Goal: Information Seeking & Learning: Learn about a topic

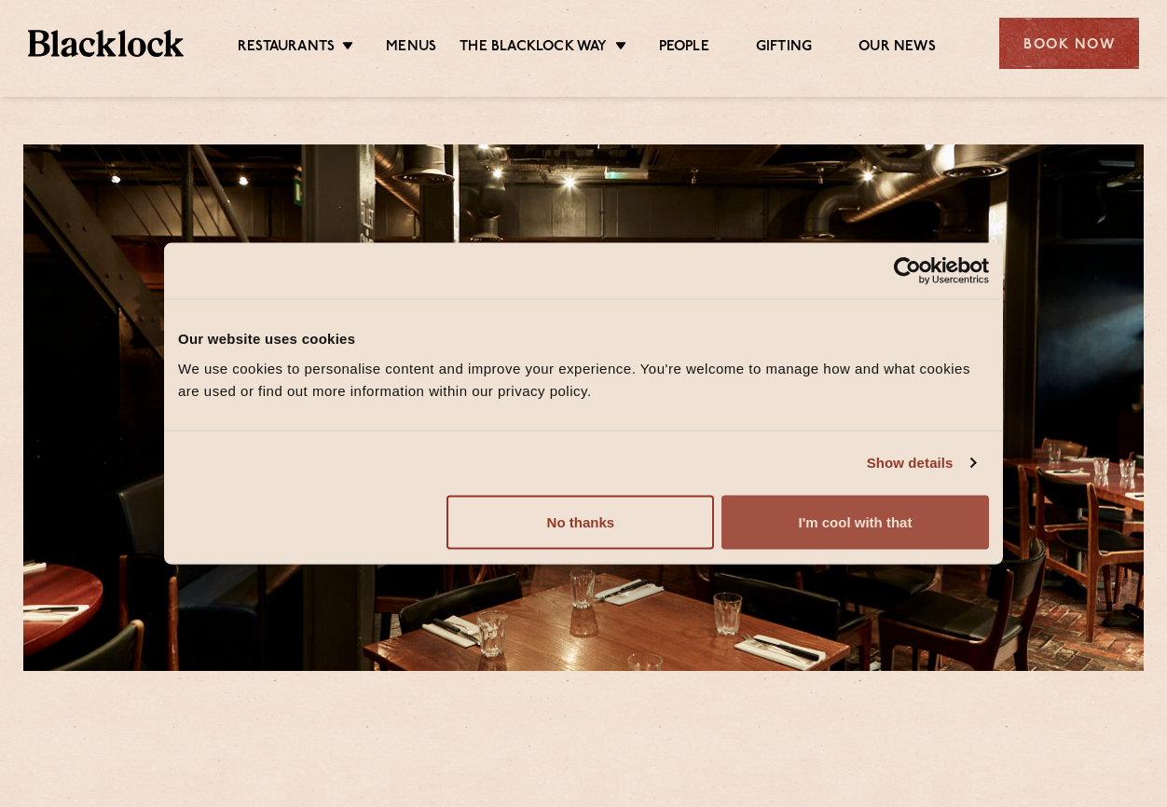
click at [780, 527] on button "I'm cool with that" at bounding box center [855, 522] width 268 height 54
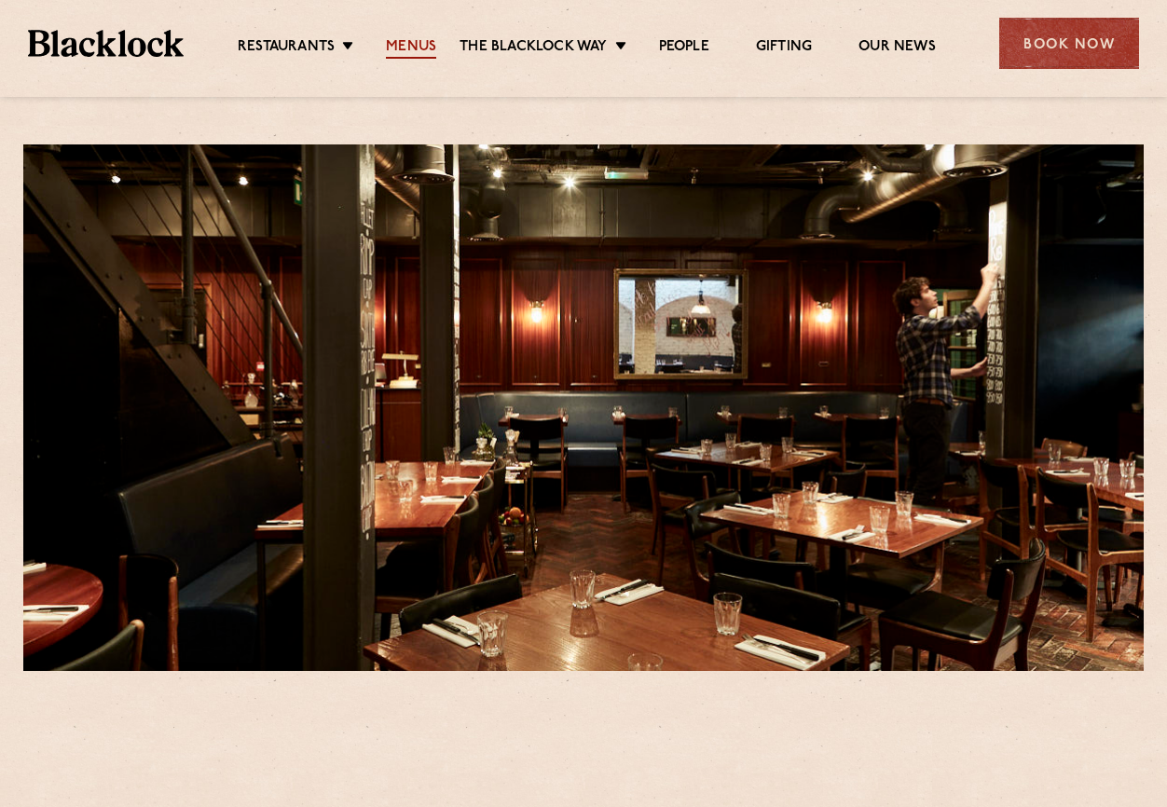
click at [403, 50] on link "Menus" at bounding box center [411, 48] width 50 height 21
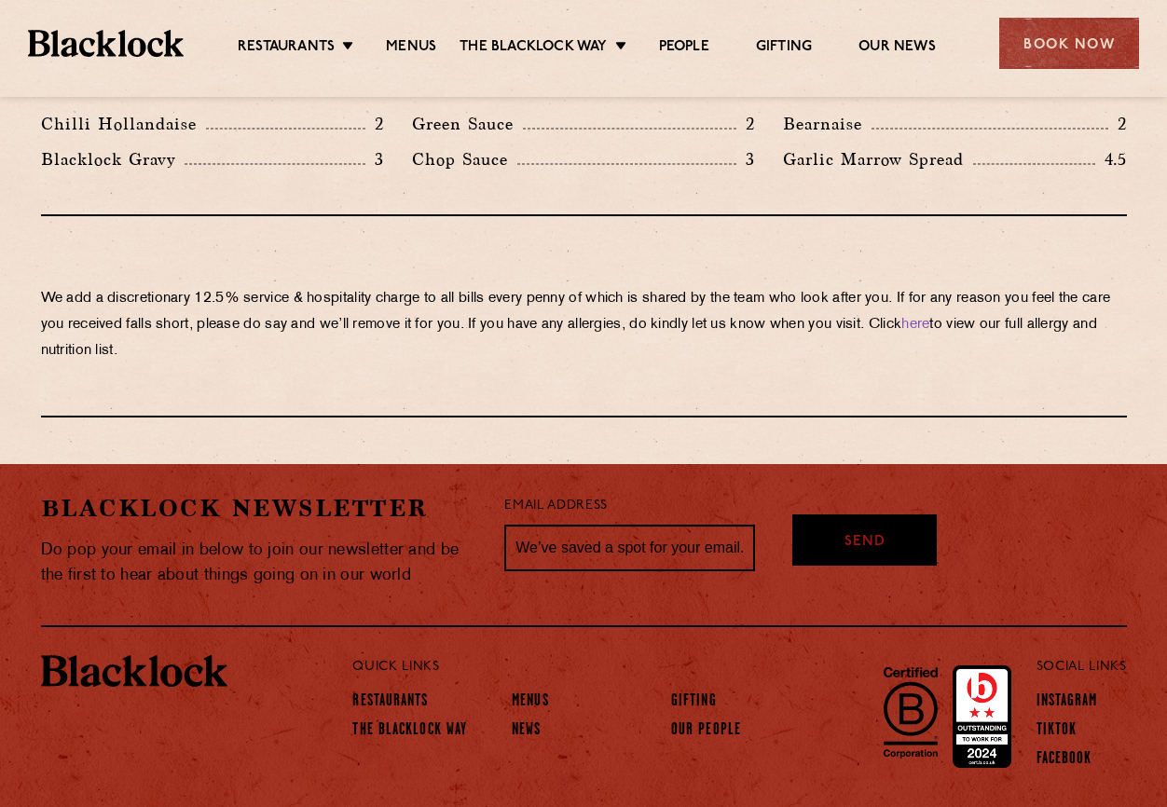
scroll to position [3218, 0]
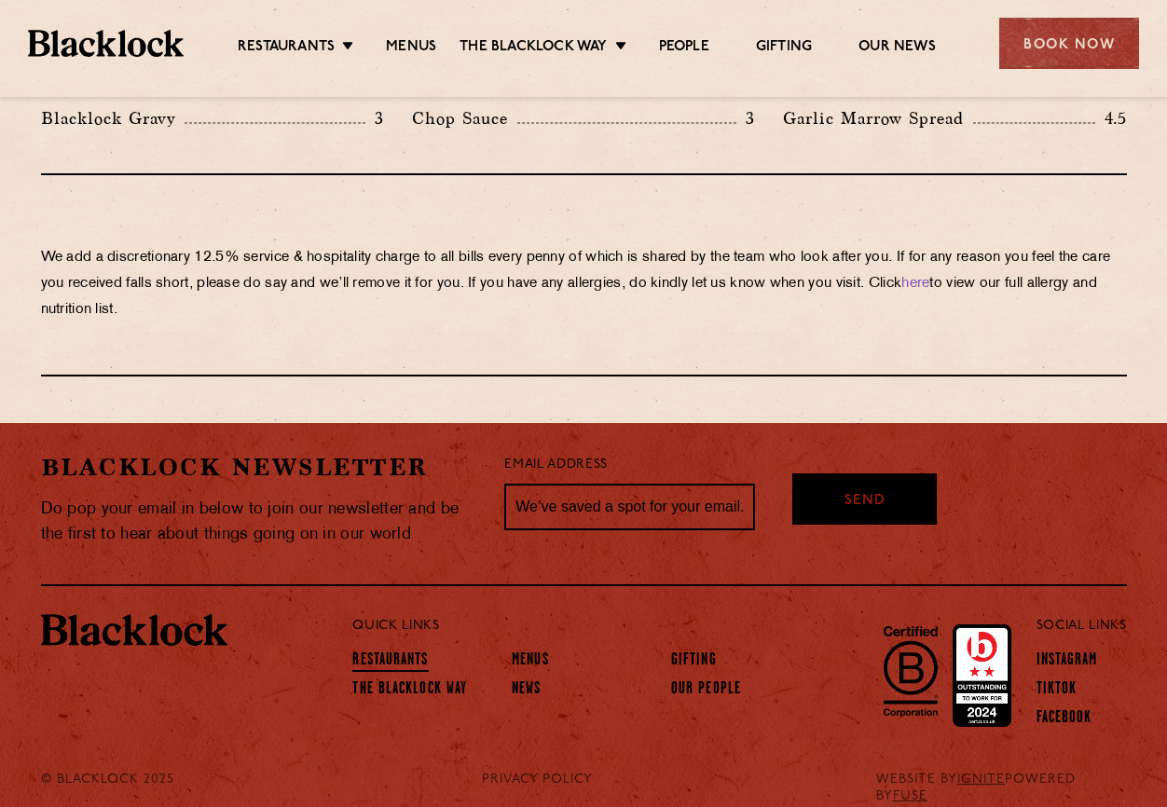
click at [398, 652] on link "Restaurants" at bounding box center [390, 662] width 76 height 21
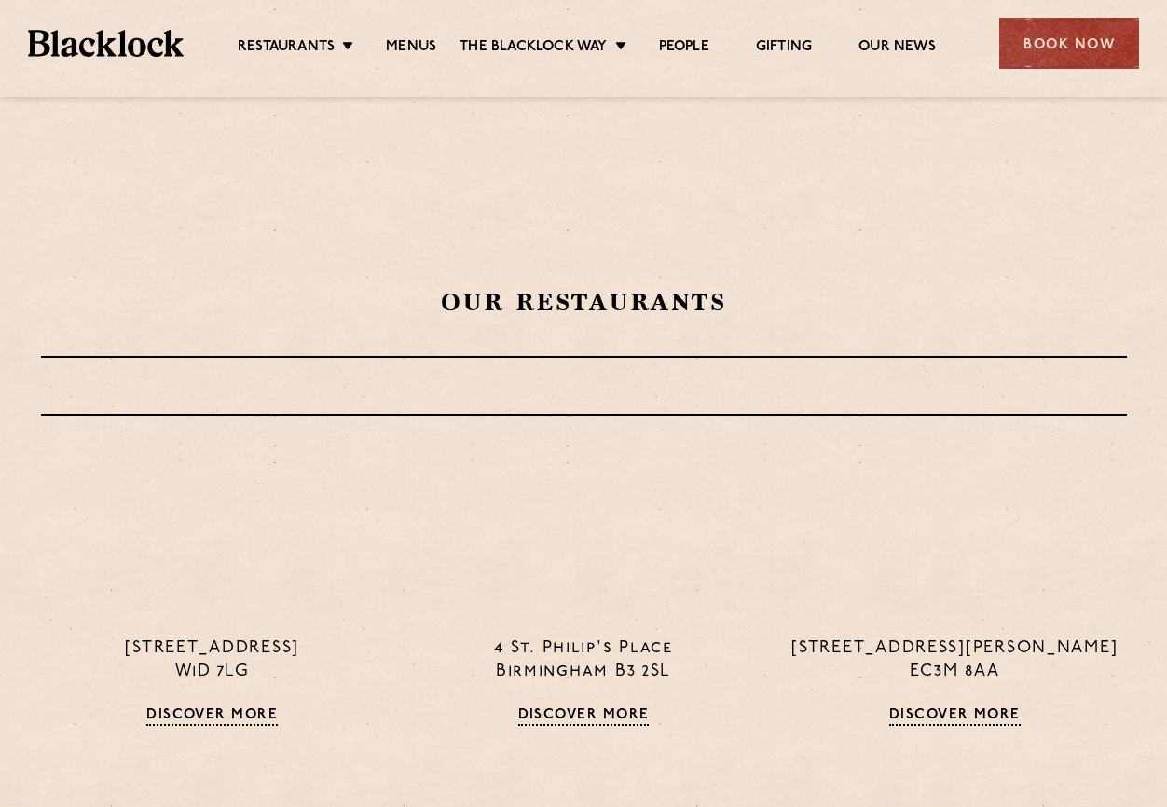
scroll to position [501, 0]
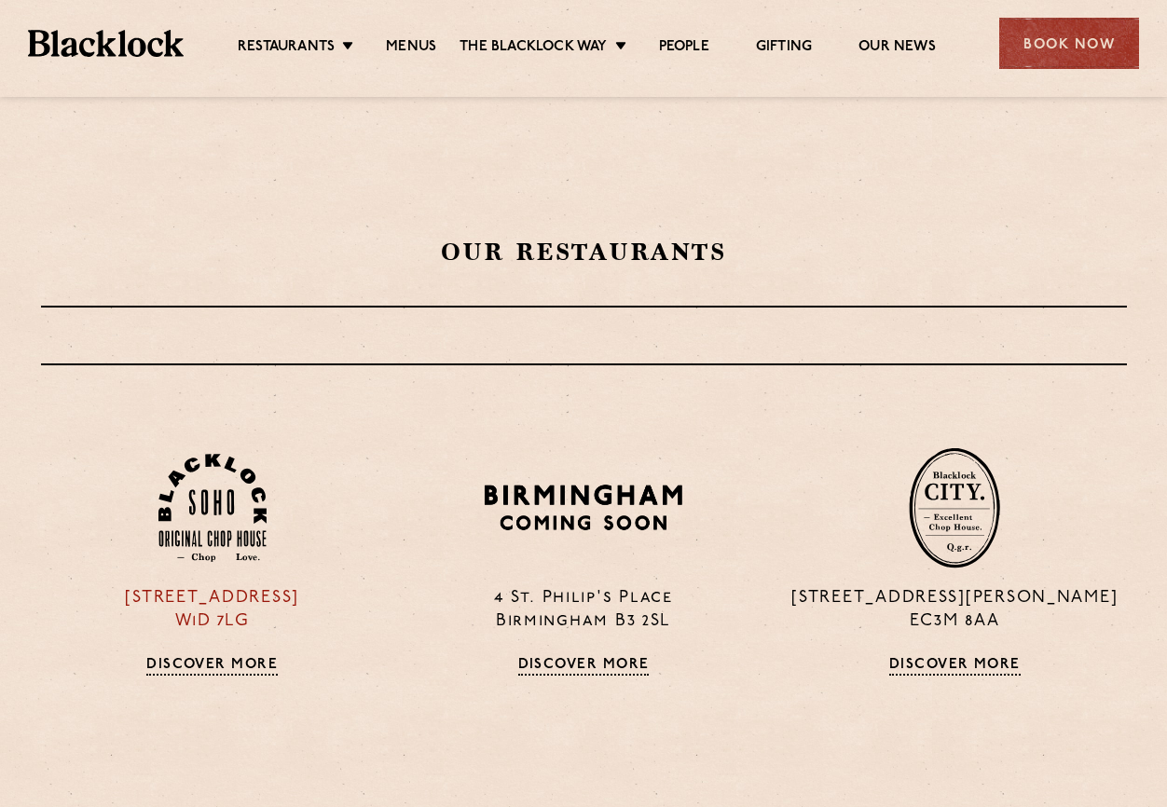
drag, startPoint x: 254, startPoint y: 617, endPoint x: 90, endPoint y: 604, distance: 164.6
click at [90, 604] on p "24 Great Windmill Street W1D 7LG" at bounding box center [212, 610] width 343 height 47
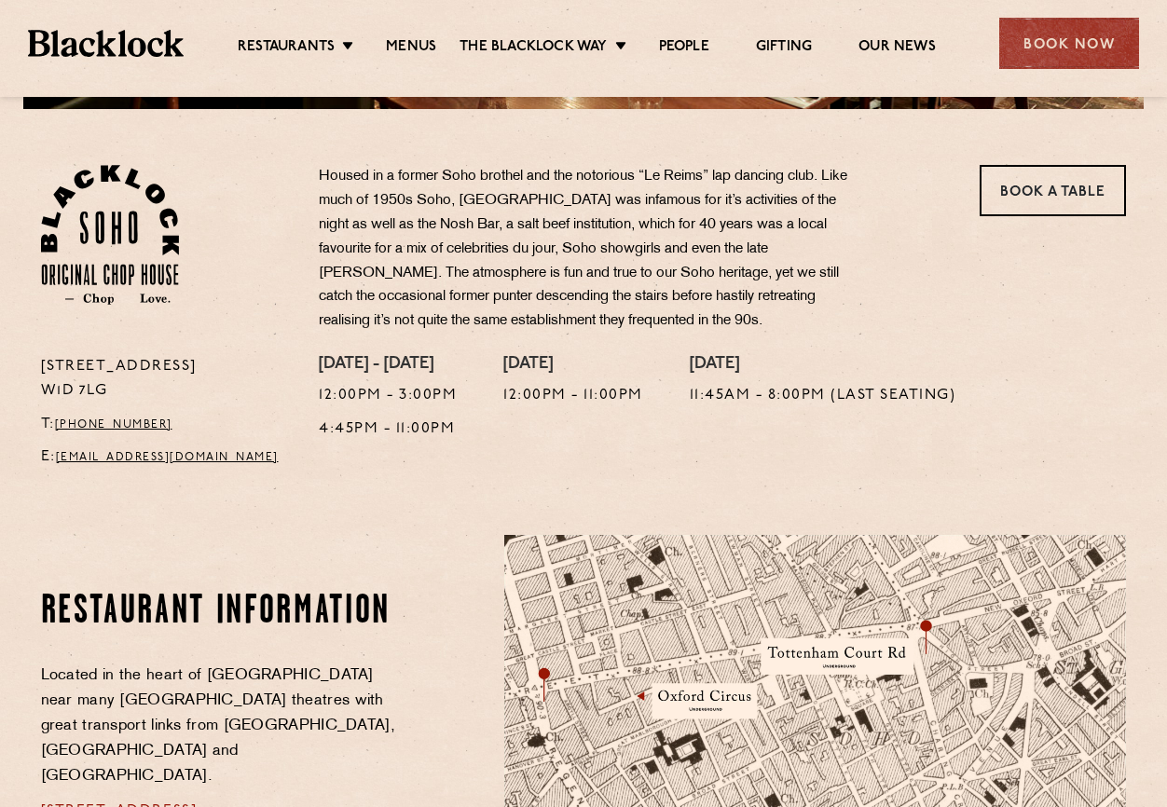
scroll to position [539, 0]
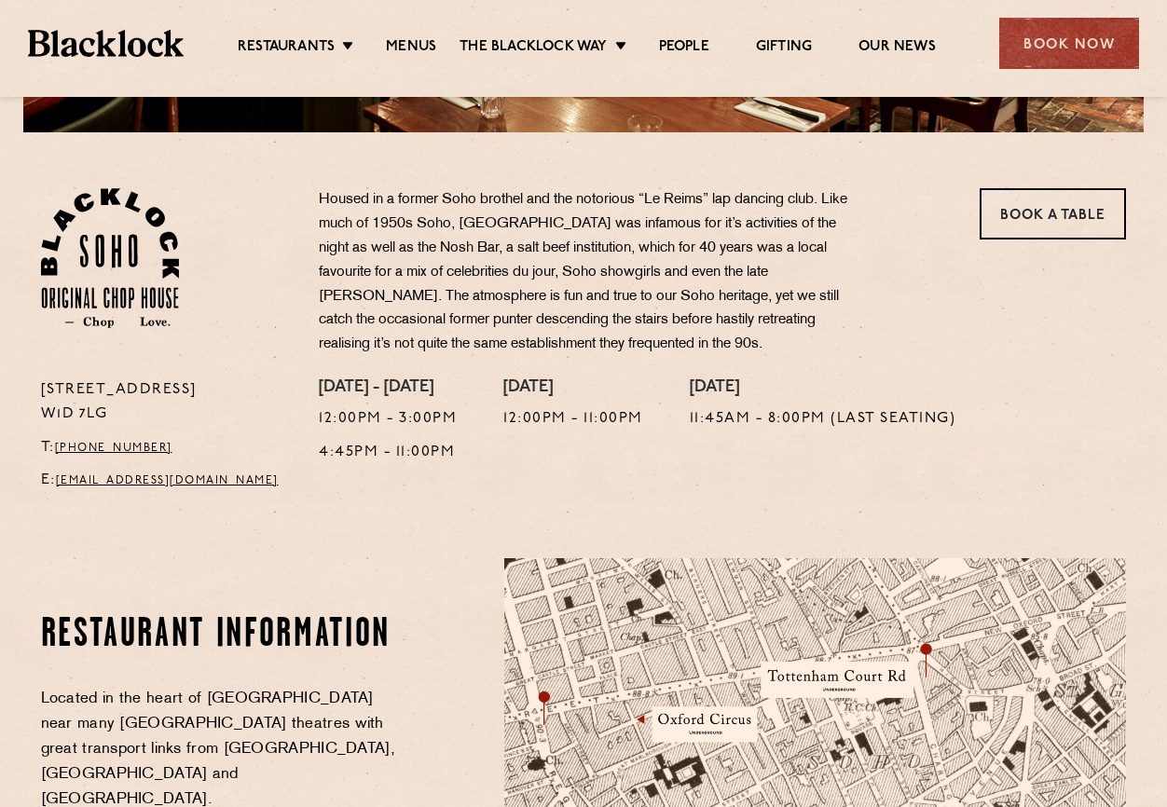
drag, startPoint x: 96, startPoint y: 412, endPoint x: 37, endPoint y: 396, distance: 60.8
click at [37, 396] on div "[STREET_ADDRESS] T: [PHONE_NUMBER] E: [EMAIL_ADDRESS][DOMAIN_NAME]" at bounding box center [166, 440] width 279 height 125
copy p "[STREET_ADDRESS]"
click at [998, 203] on link "Book a Table" at bounding box center [1053, 213] width 146 height 51
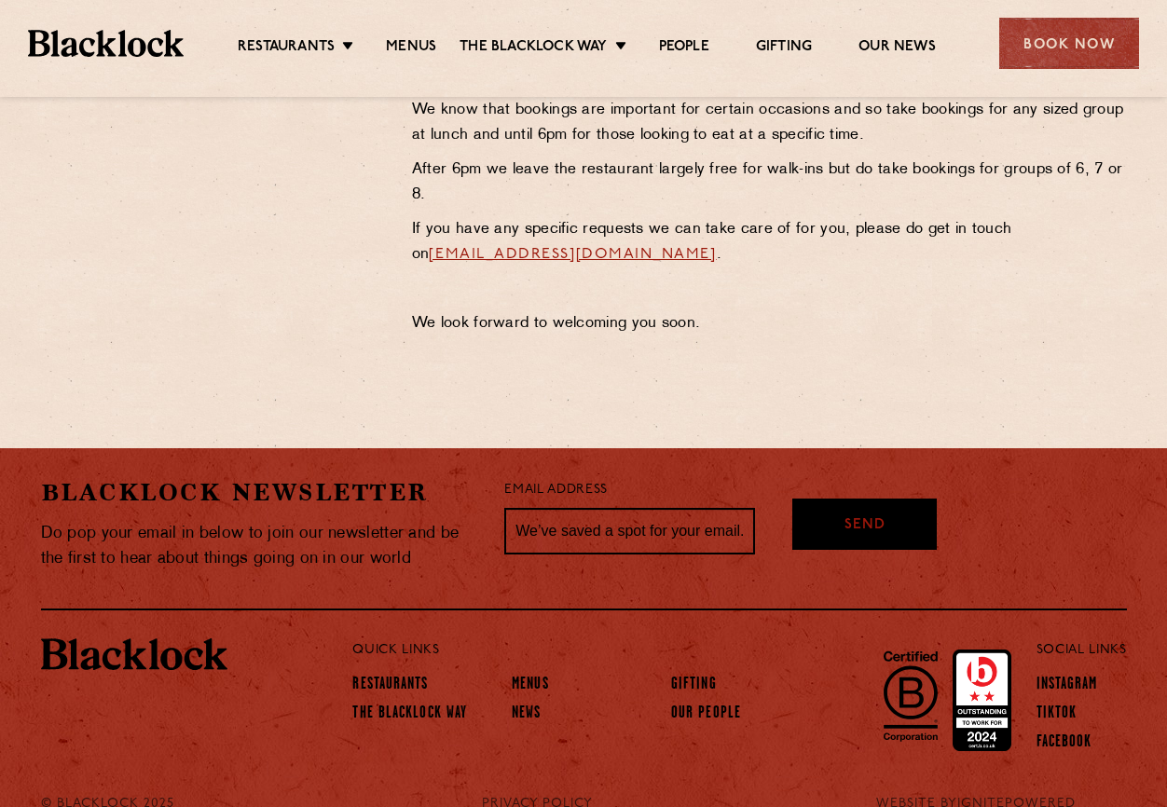
scroll to position [872, 0]
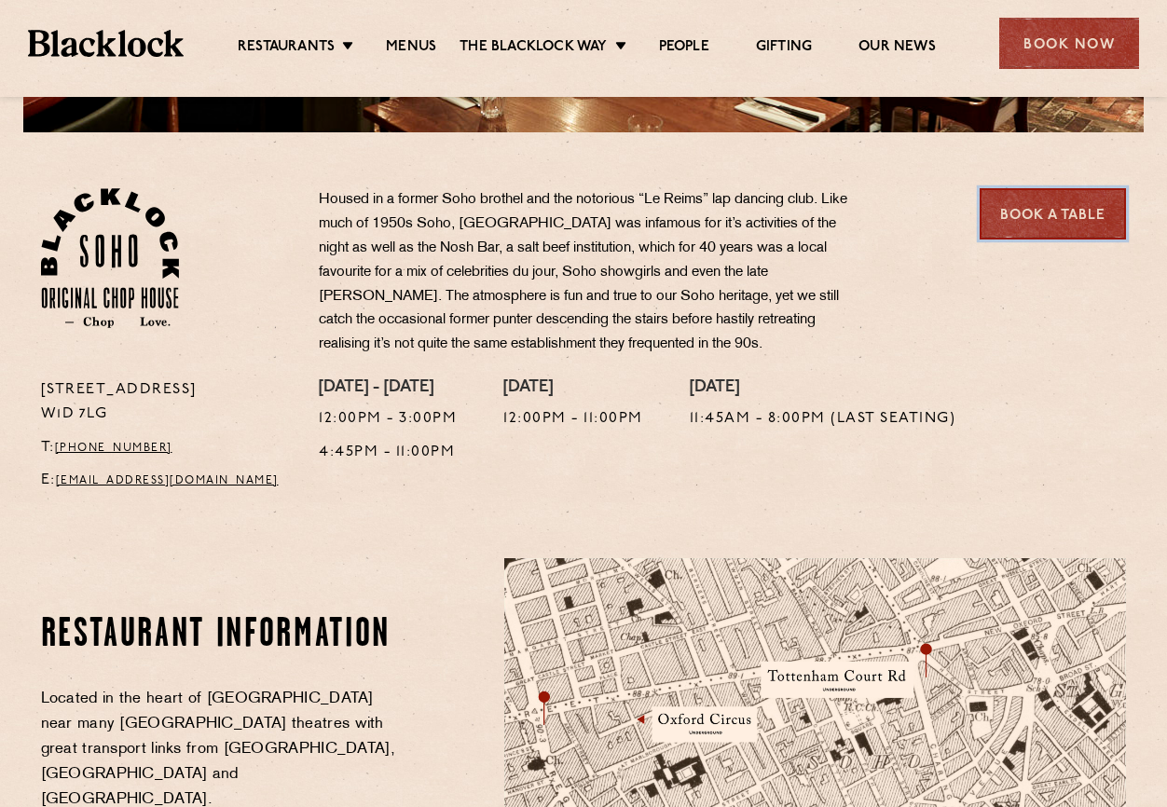
click at [1020, 228] on link "Book a Table" at bounding box center [1053, 213] width 146 height 51
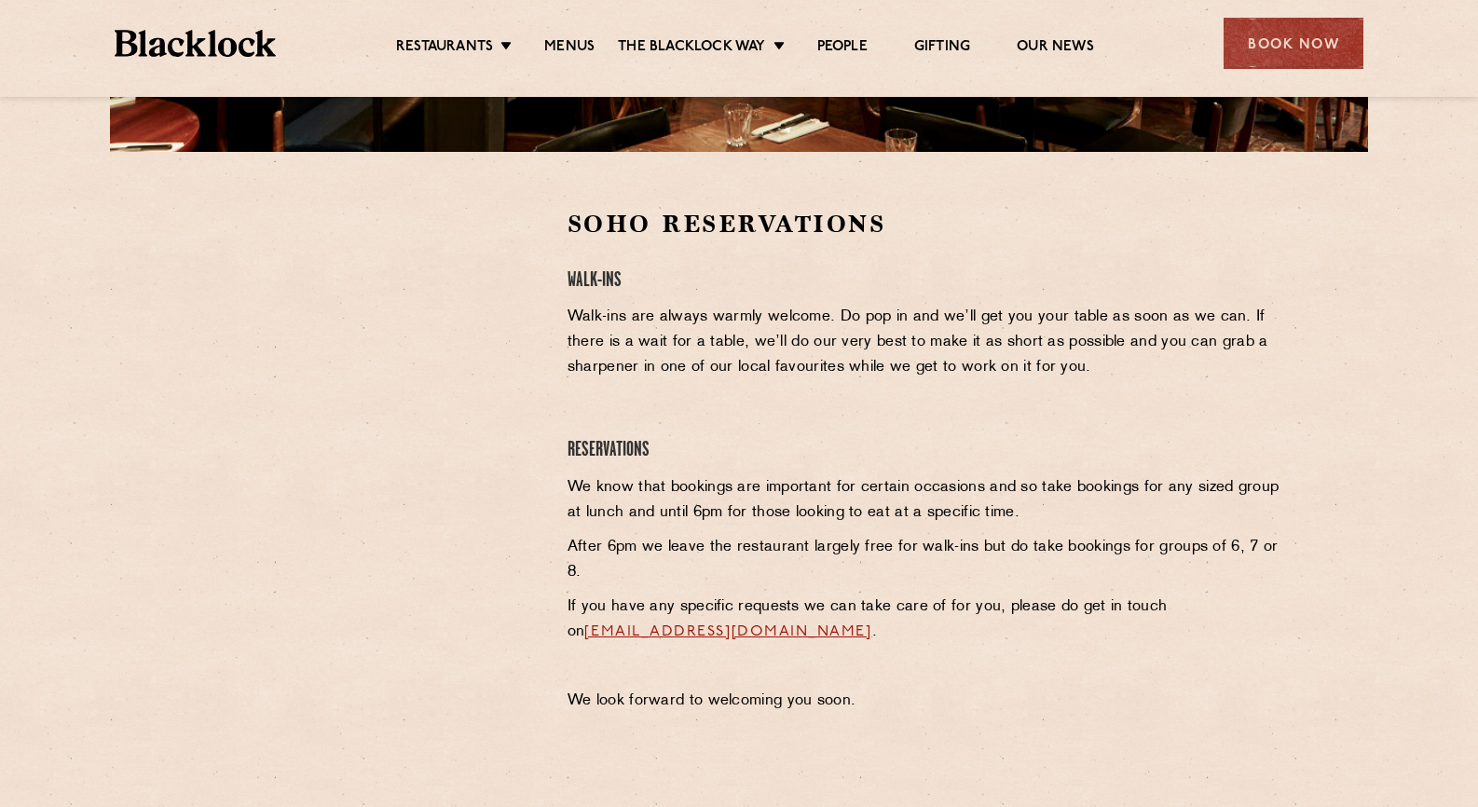
scroll to position [242, 0]
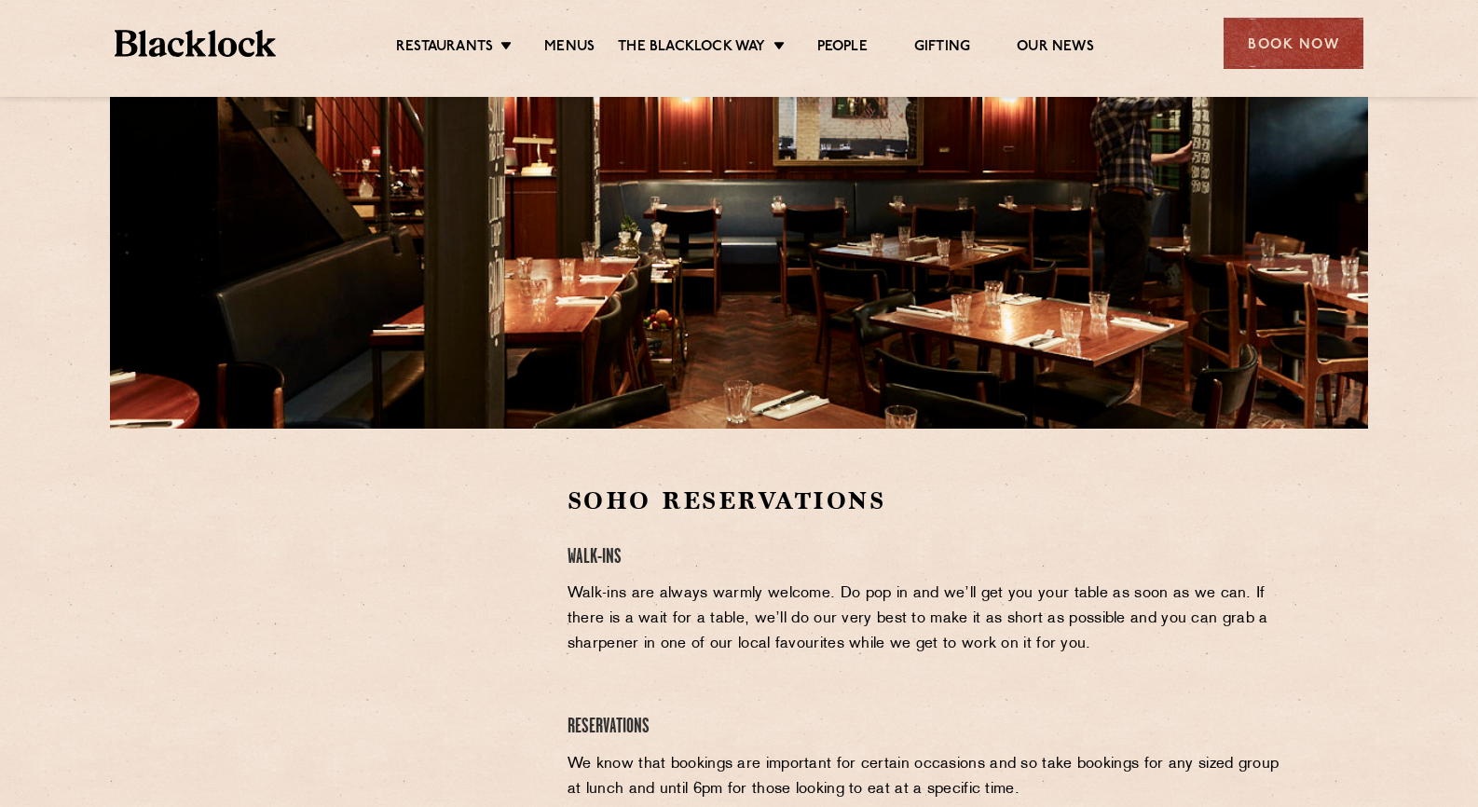
click at [508, 60] on div "Restaurants Soho City Shoreditch Covent Garden Canary Wharf Manchester Birmingh…" at bounding box center [739, 41] width 1305 height 83
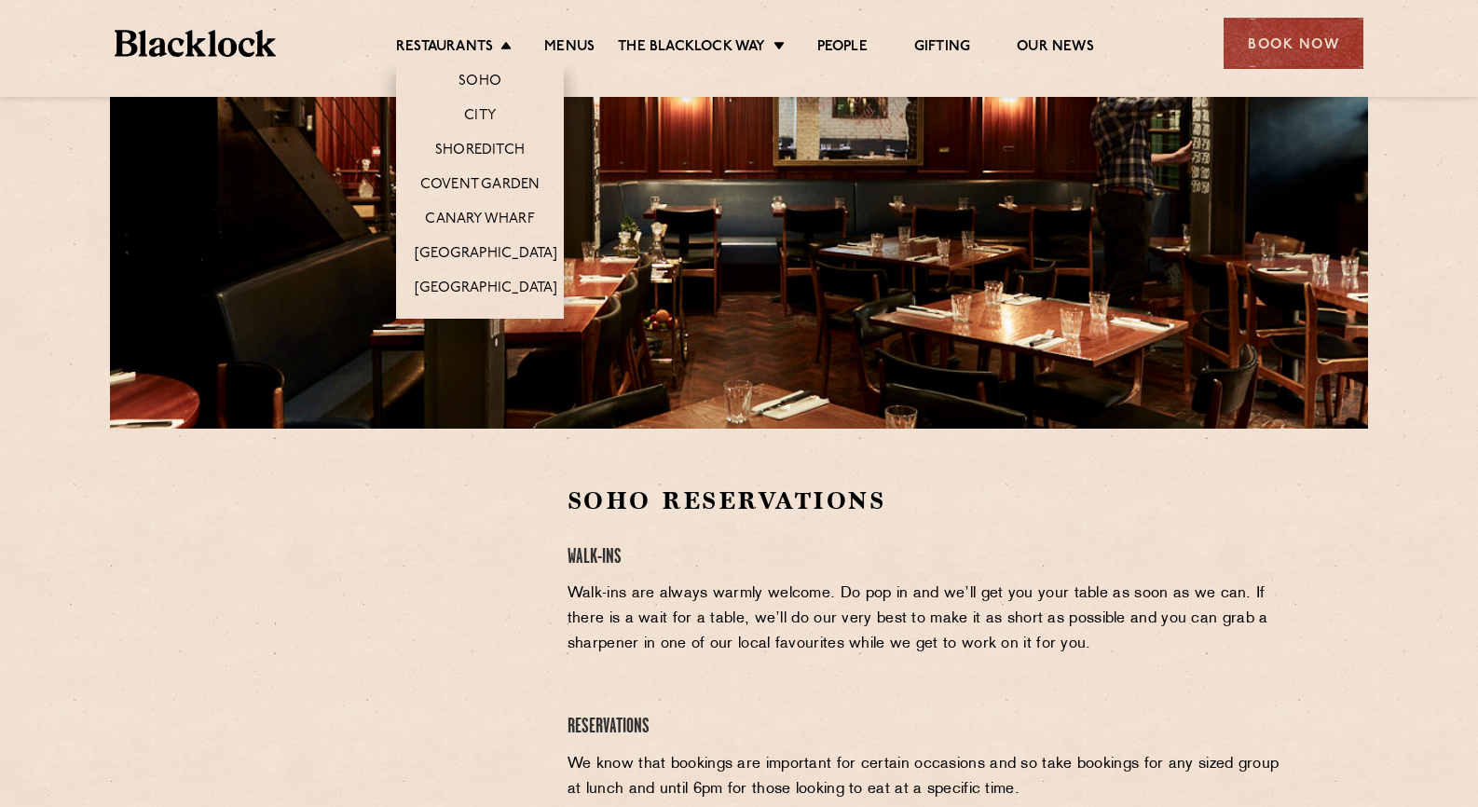
click at [498, 47] on li "Restaurants Soho City Shoreditch Covent Garden Canary Wharf Manchester Birmingh…" at bounding box center [458, 48] width 125 height 21
click at [492, 83] on link "Soho" at bounding box center [480, 83] width 43 height 21
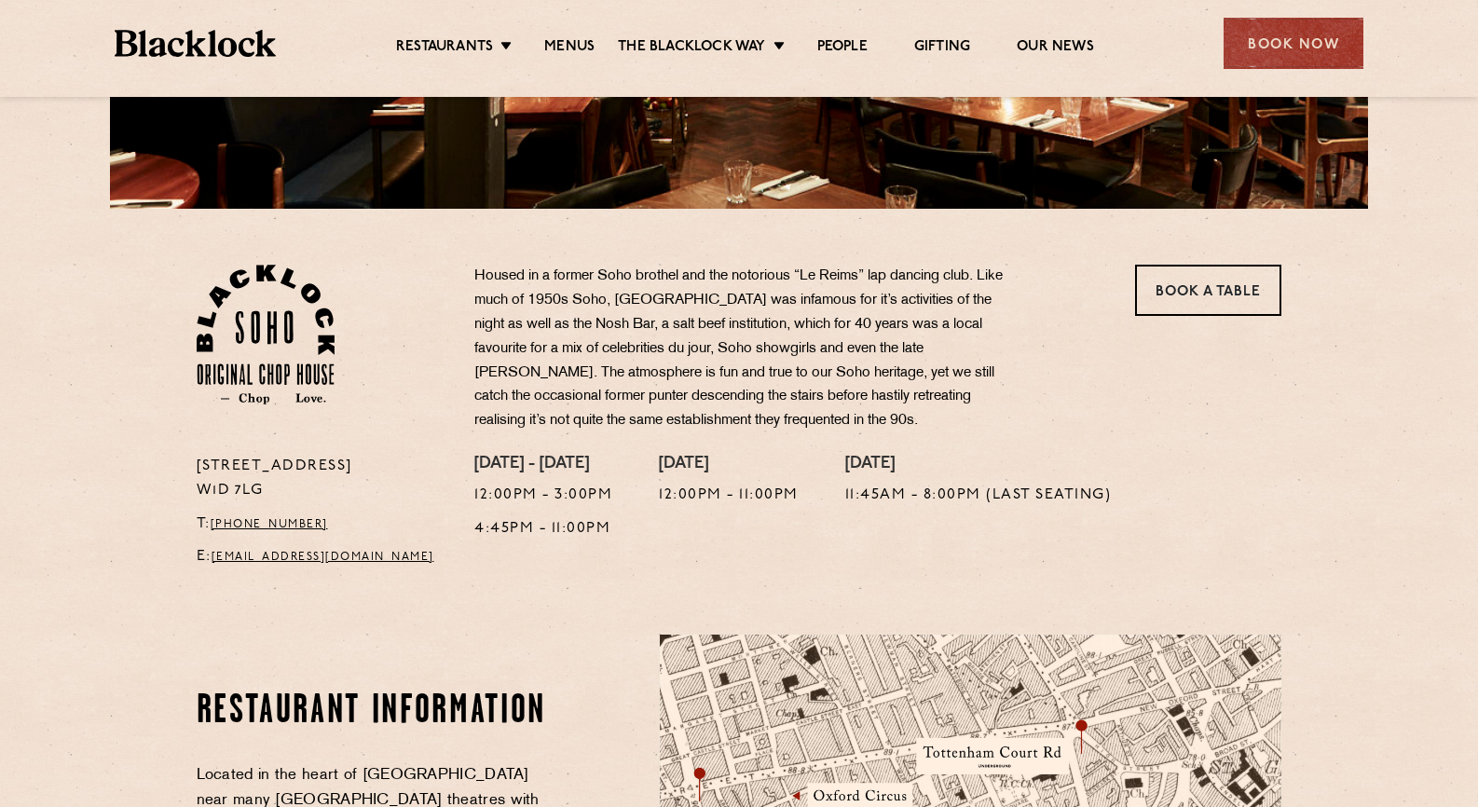
scroll to position [463, 0]
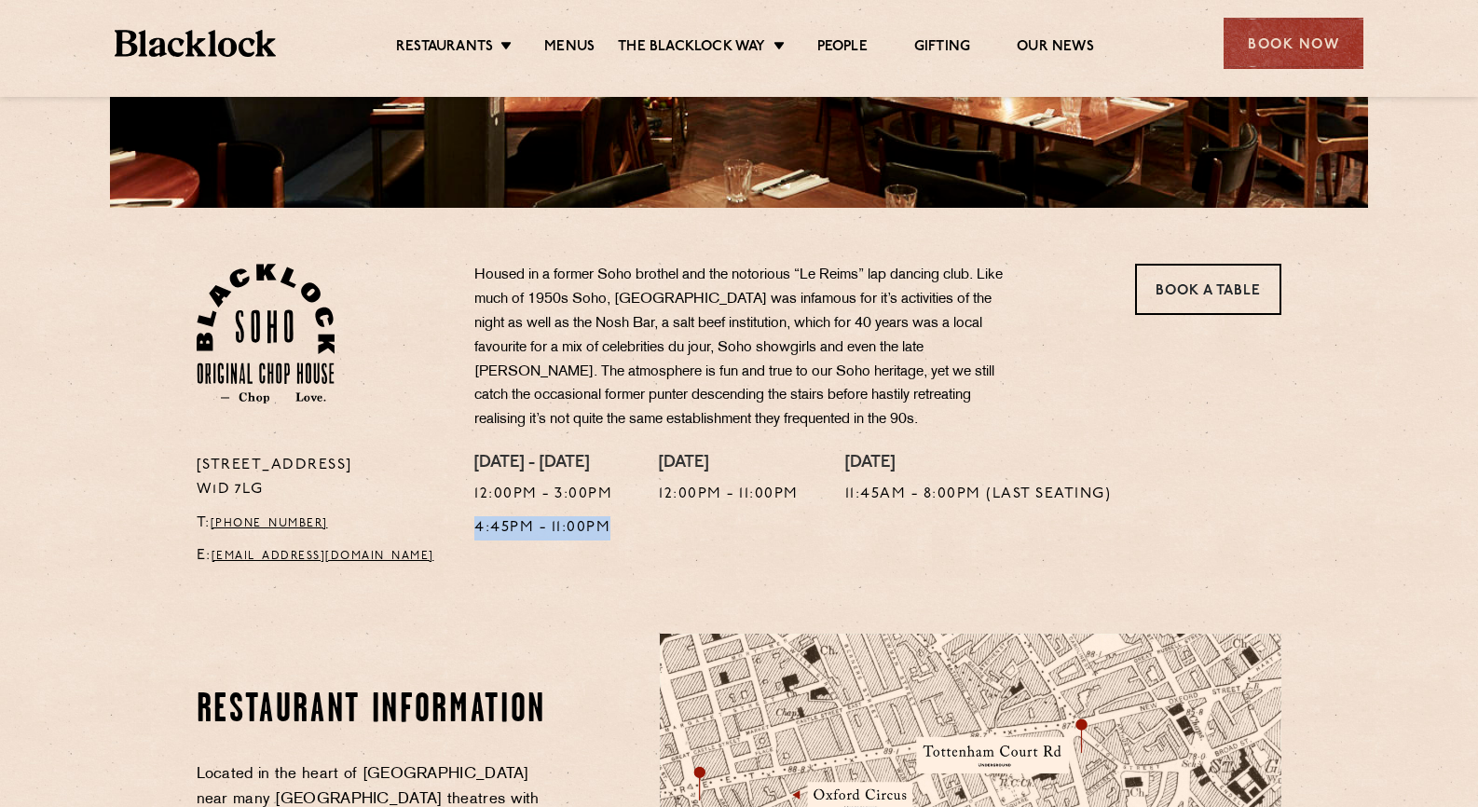
drag, startPoint x: 474, startPoint y: 534, endPoint x: 611, endPoint y: 535, distance: 137.0
click at [611, 536] on div "Monday - Friday 12:00pm - 3:00pm 4:45pm - 11:00pm Saturday 12:00pm - 11:00pm Su…" at bounding box center [877, 516] width 835 height 125
click at [611, 535] on p "4:45pm - 11:00pm" at bounding box center [543, 528] width 138 height 24
drag, startPoint x: 611, startPoint y: 535, endPoint x: 467, endPoint y: 529, distance: 143.7
click at [467, 529] on div "Monday - Friday 12:00pm - 3:00pm 4:45pm - 11:00pm Saturday 12:00pm - 11:00pm Su…" at bounding box center [877, 516] width 835 height 125
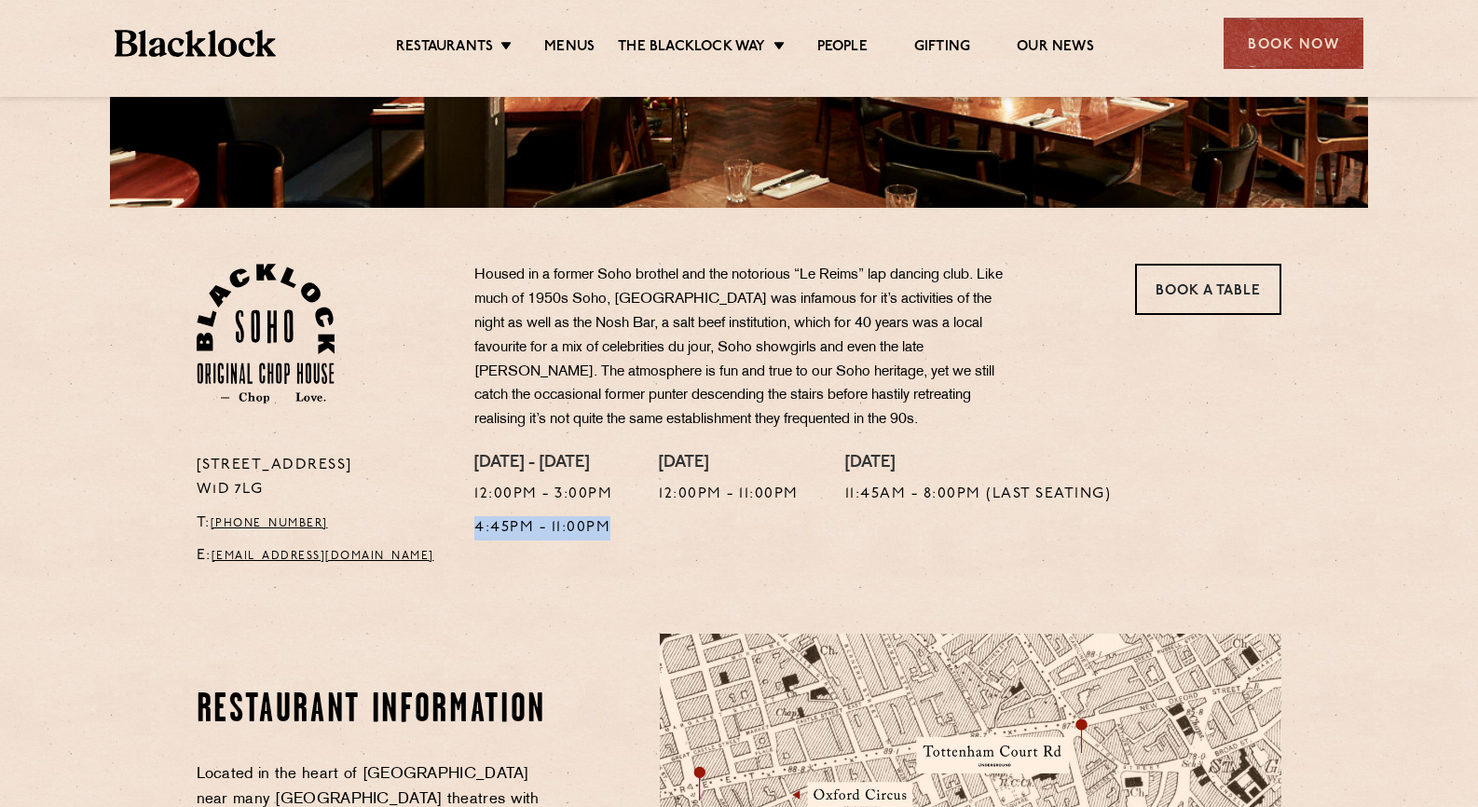
click at [467, 529] on div "Monday - Friday 12:00pm - 3:00pm 4:45pm - 11:00pm Saturday 12:00pm - 11:00pm Su…" at bounding box center [877, 516] width 835 height 125
drag, startPoint x: 467, startPoint y: 529, endPoint x: 637, endPoint y: 531, distance: 169.7
click at [637, 531] on div "Monday - Friday 12:00pm - 3:00pm 4:45pm - 11:00pm Saturday 12:00pm - 11:00pm Su…" at bounding box center [877, 516] width 835 height 125
drag, startPoint x: 282, startPoint y: 493, endPoint x: 196, endPoint y: 468, distance: 90.3
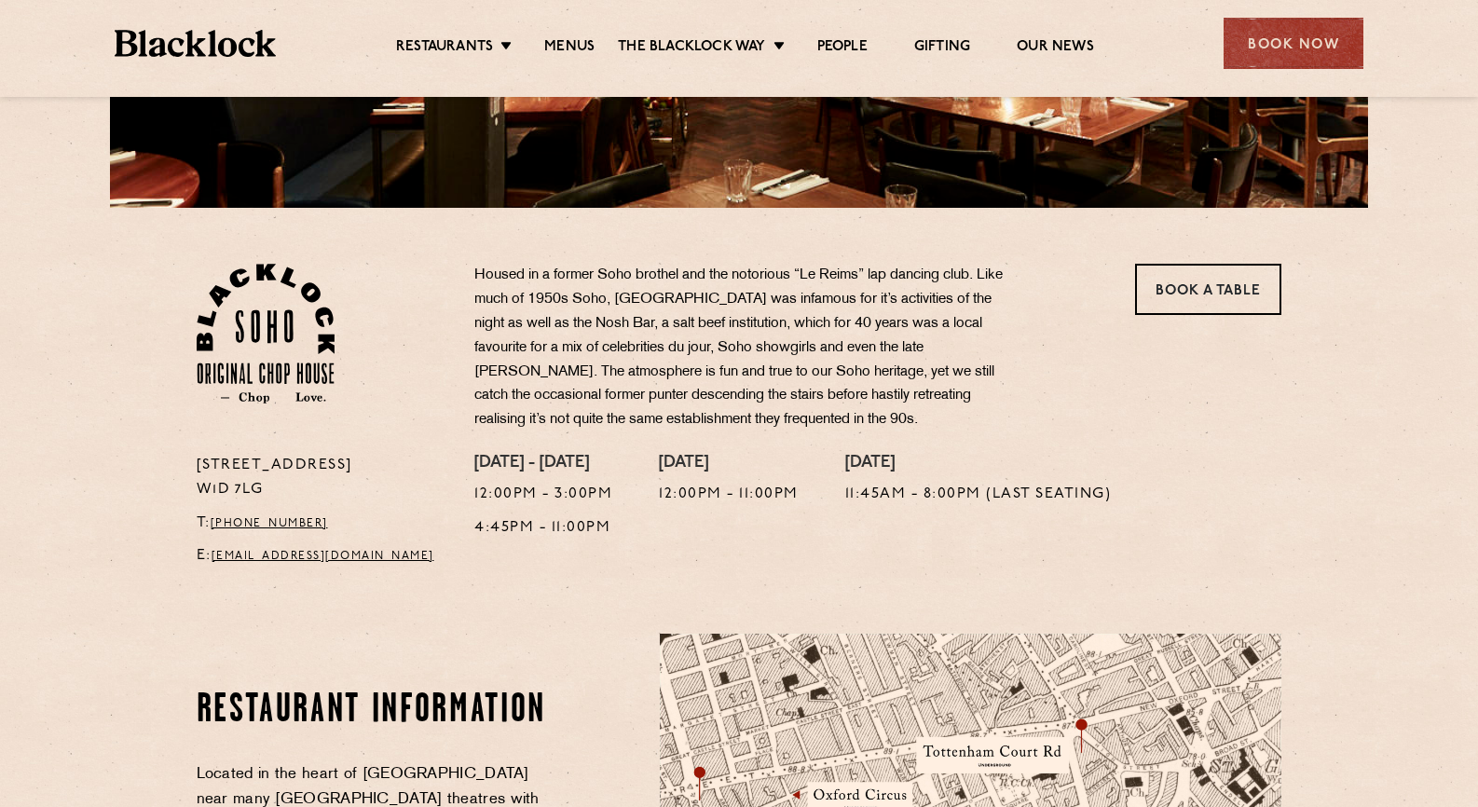
click at [195, 468] on div "[STREET_ADDRESS] T: [PHONE_NUMBER] E: [EMAIL_ADDRESS][DOMAIN_NAME]" at bounding box center [322, 516] width 279 height 125
copy p "[STREET_ADDRESS]"
click at [578, 48] on link "Menus" at bounding box center [569, 48] width 50 height 21
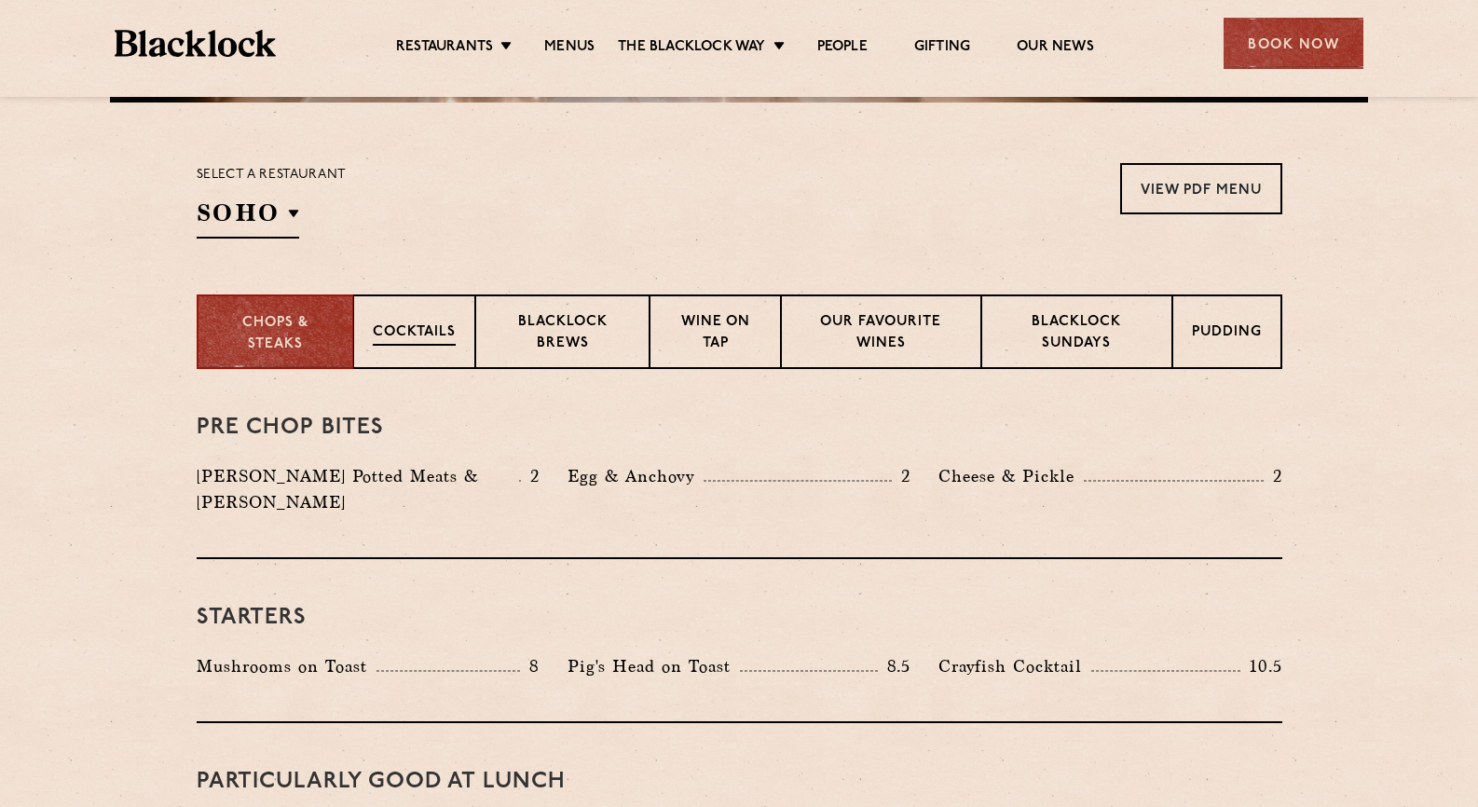
scroll to position [562, 0]
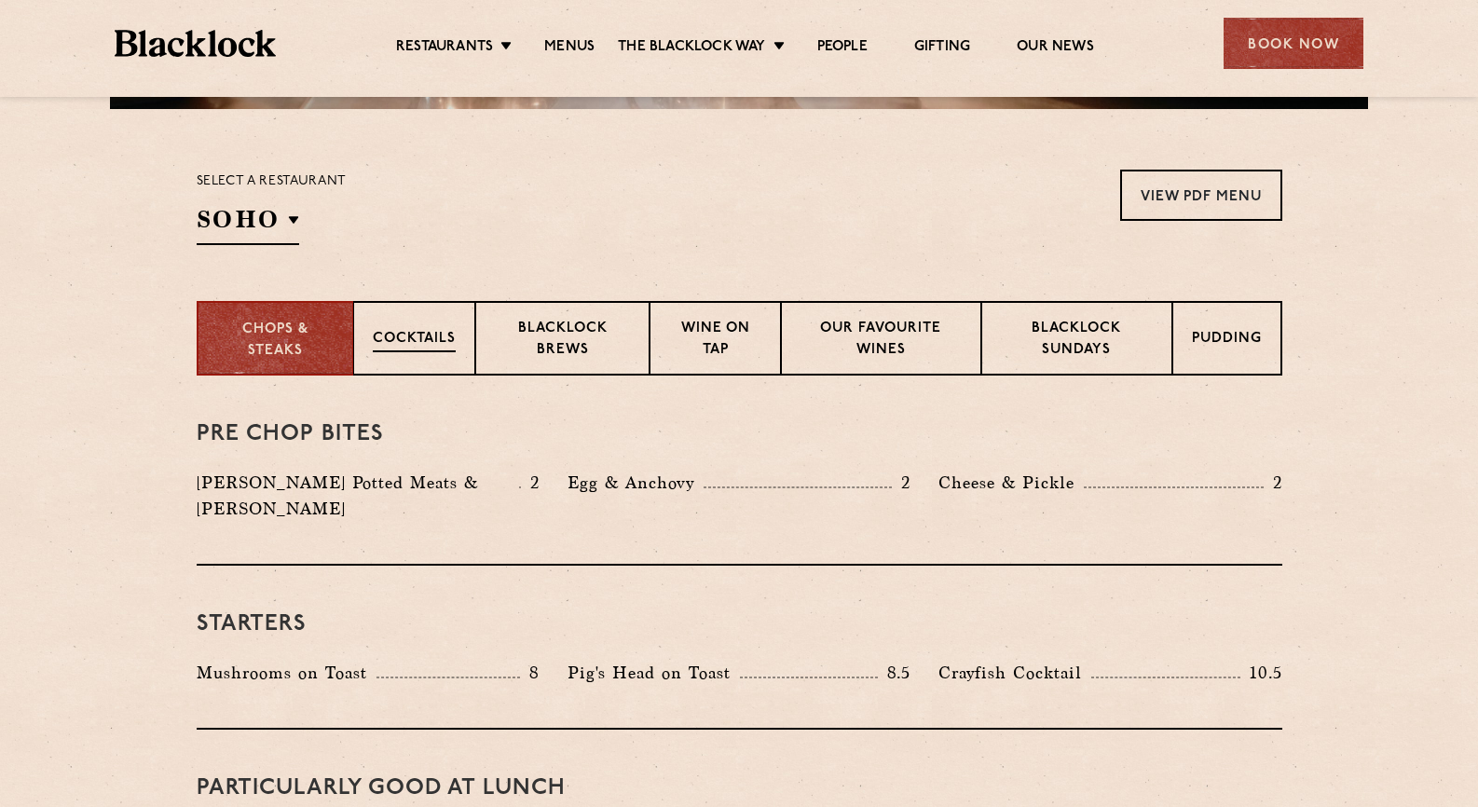
click at [367, 330] on div "Cocktails" at bounding box center [414, 338] width 122 height 75
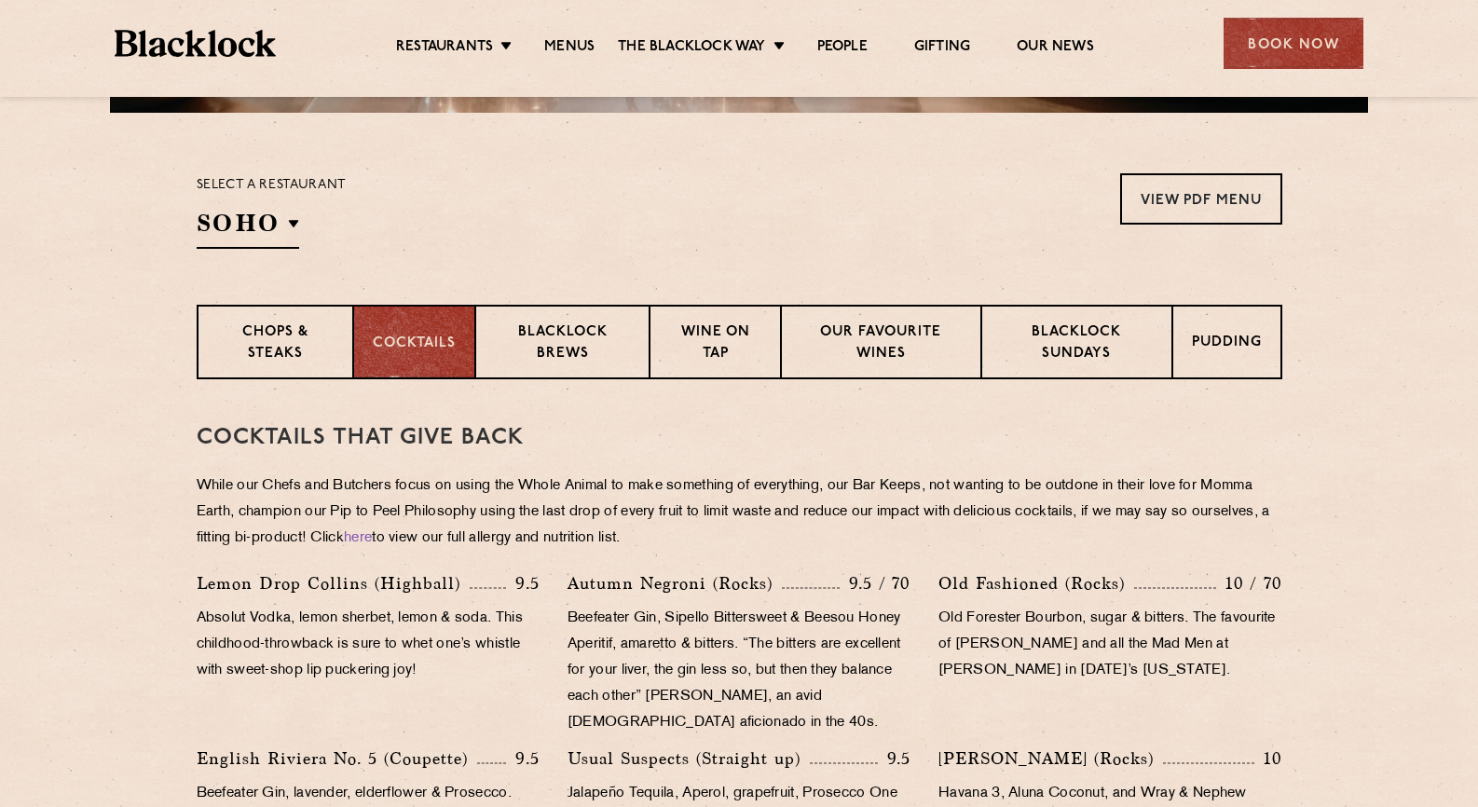
scroll to position [560, 0]
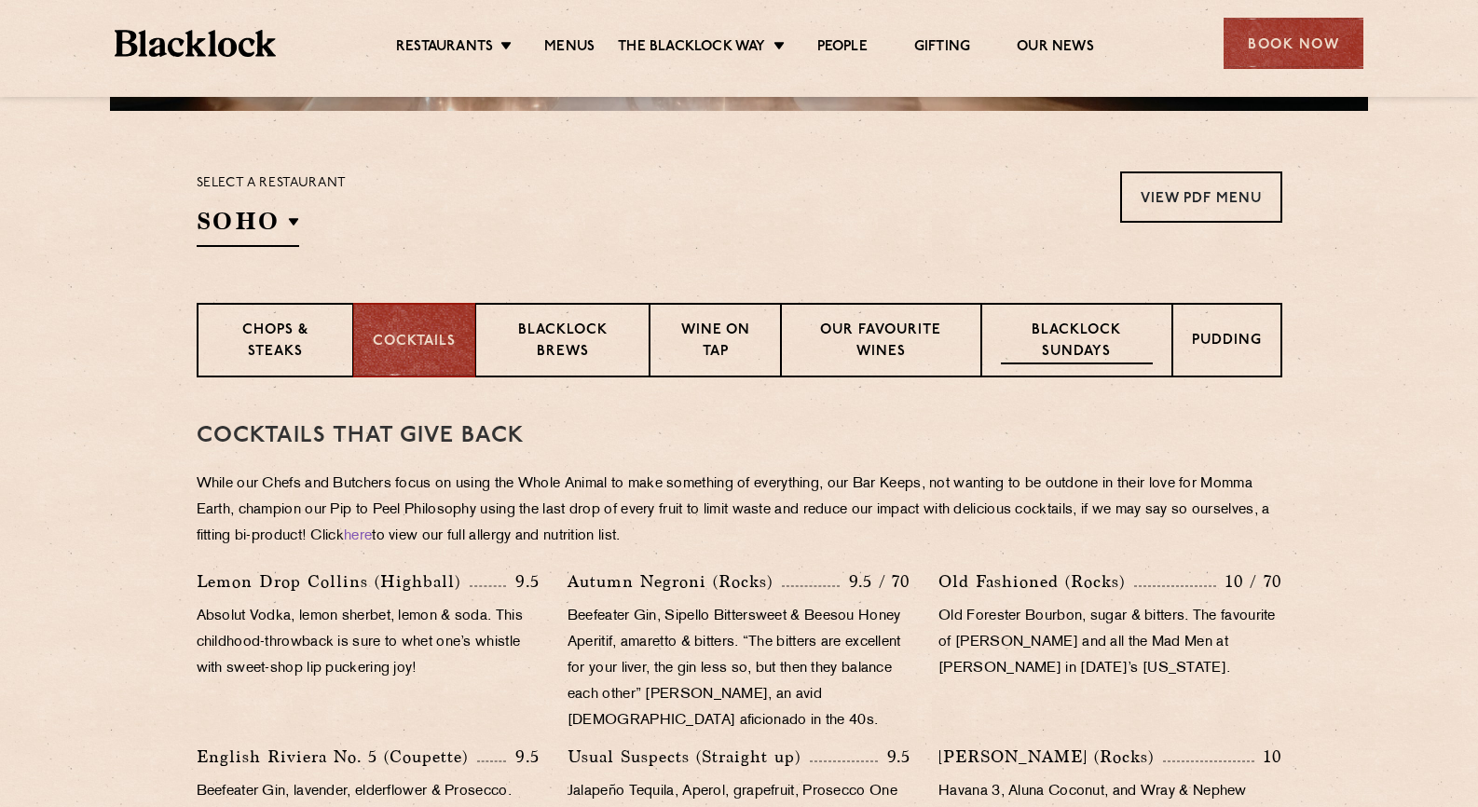
click at [1117, 328] on p "Blacklock Sundays" at bounding box center [1076, 343] width 151 height 44
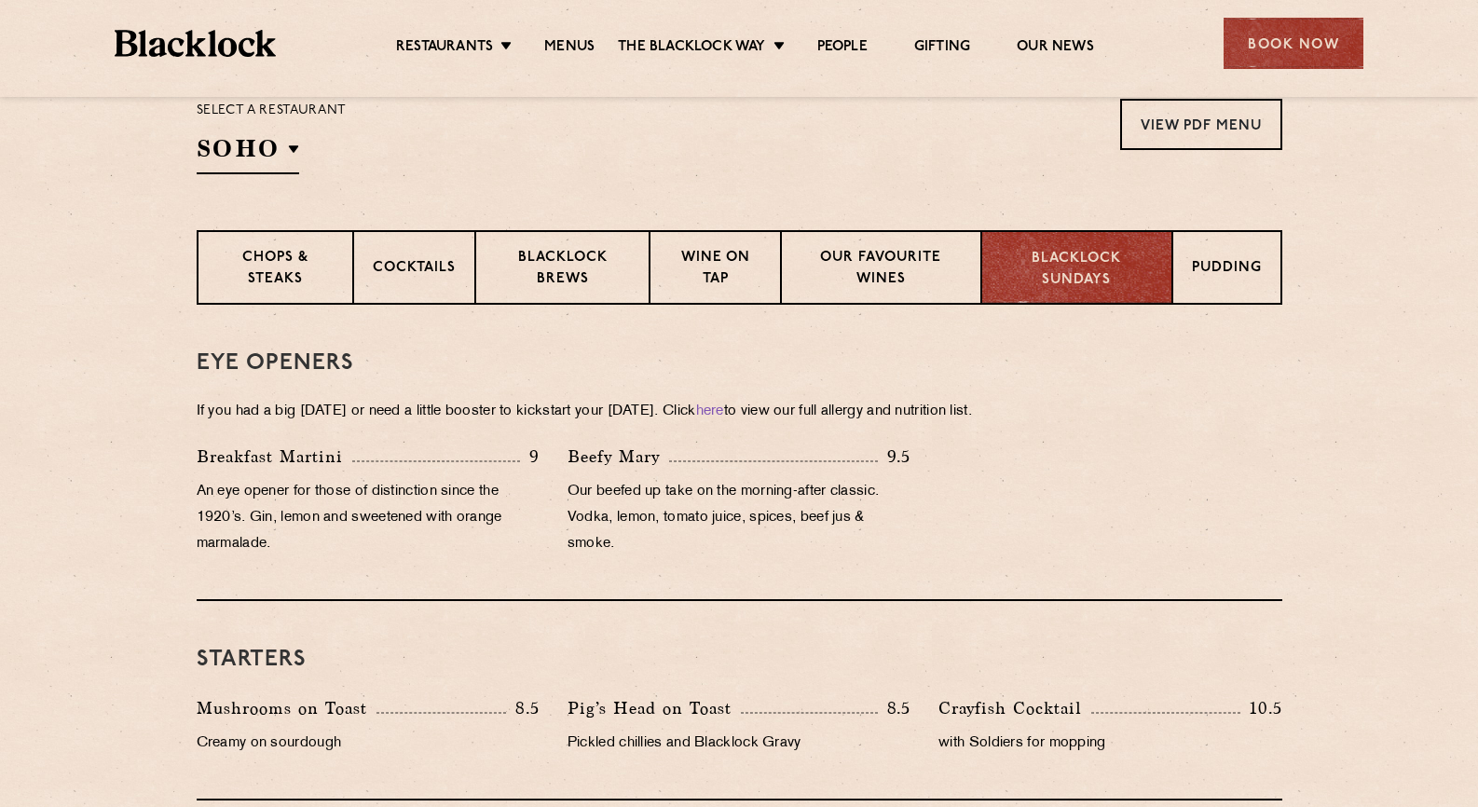
scroll to position [635, 0]
click at [1240, 264] on p "Pudding" at bounding box center [1228, 267] width 70 height 23
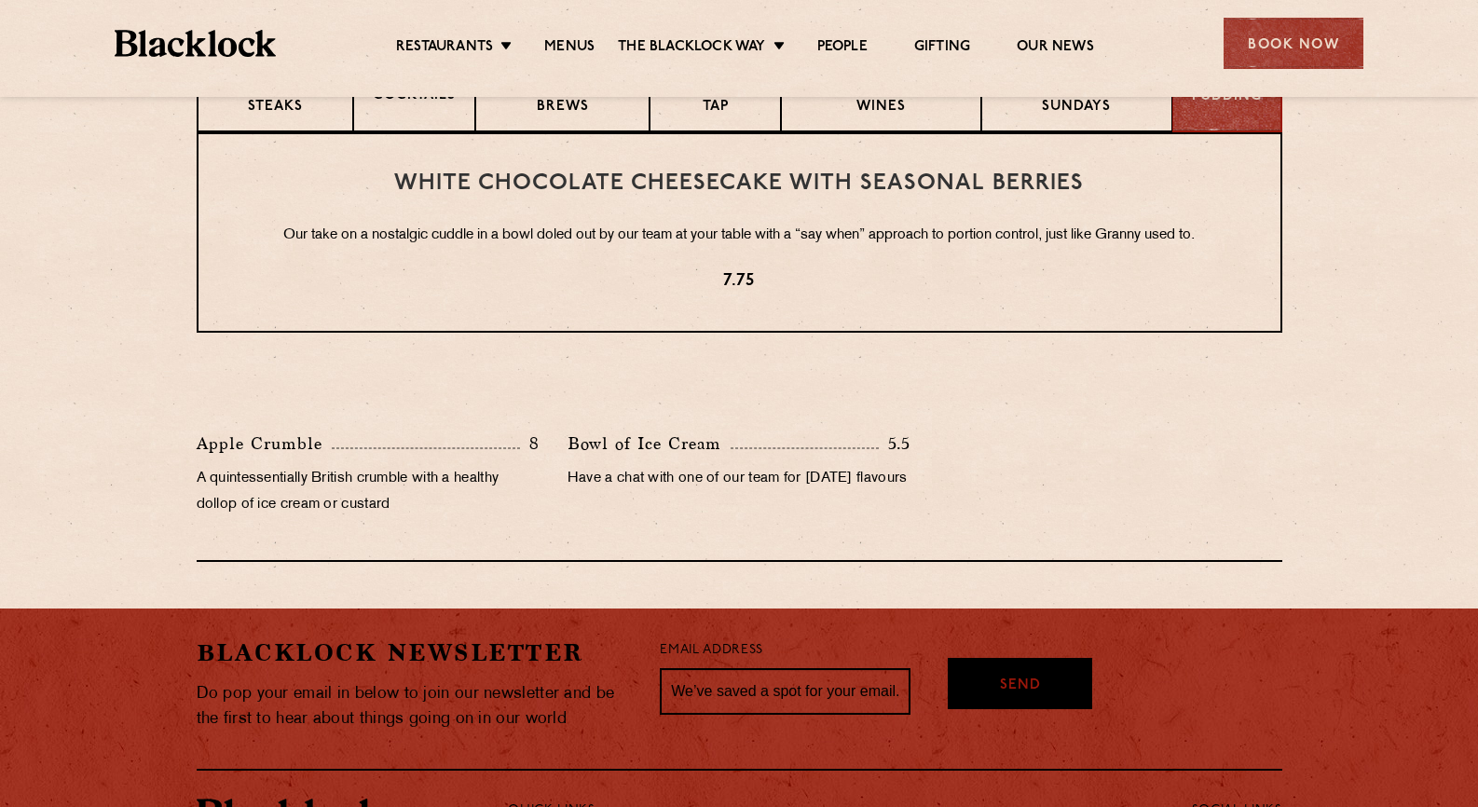
scroll to position [725, 0]
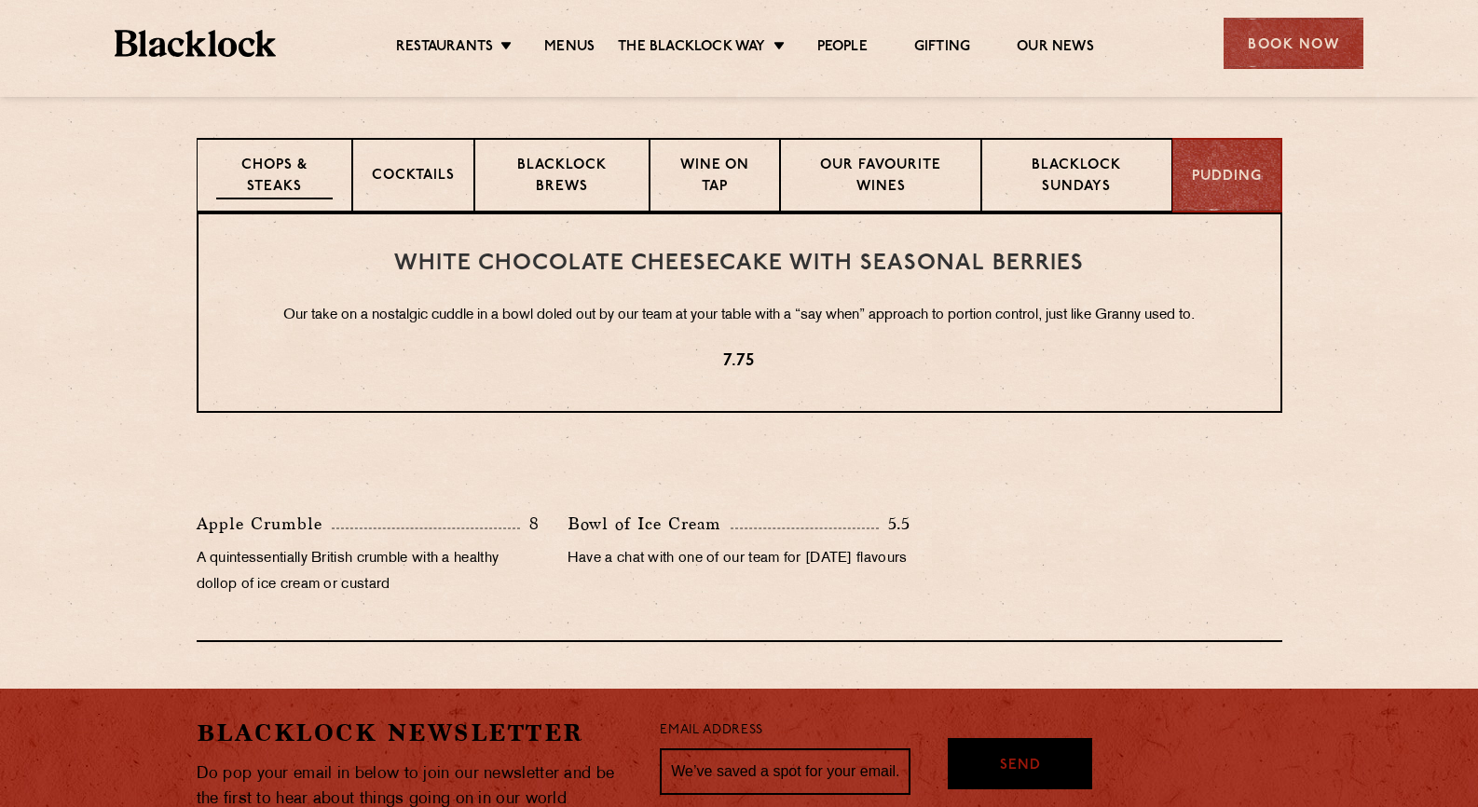
click at [232, 171] on p "Chops & Steaks" at bounding box center [274, 178] width 117 height 44
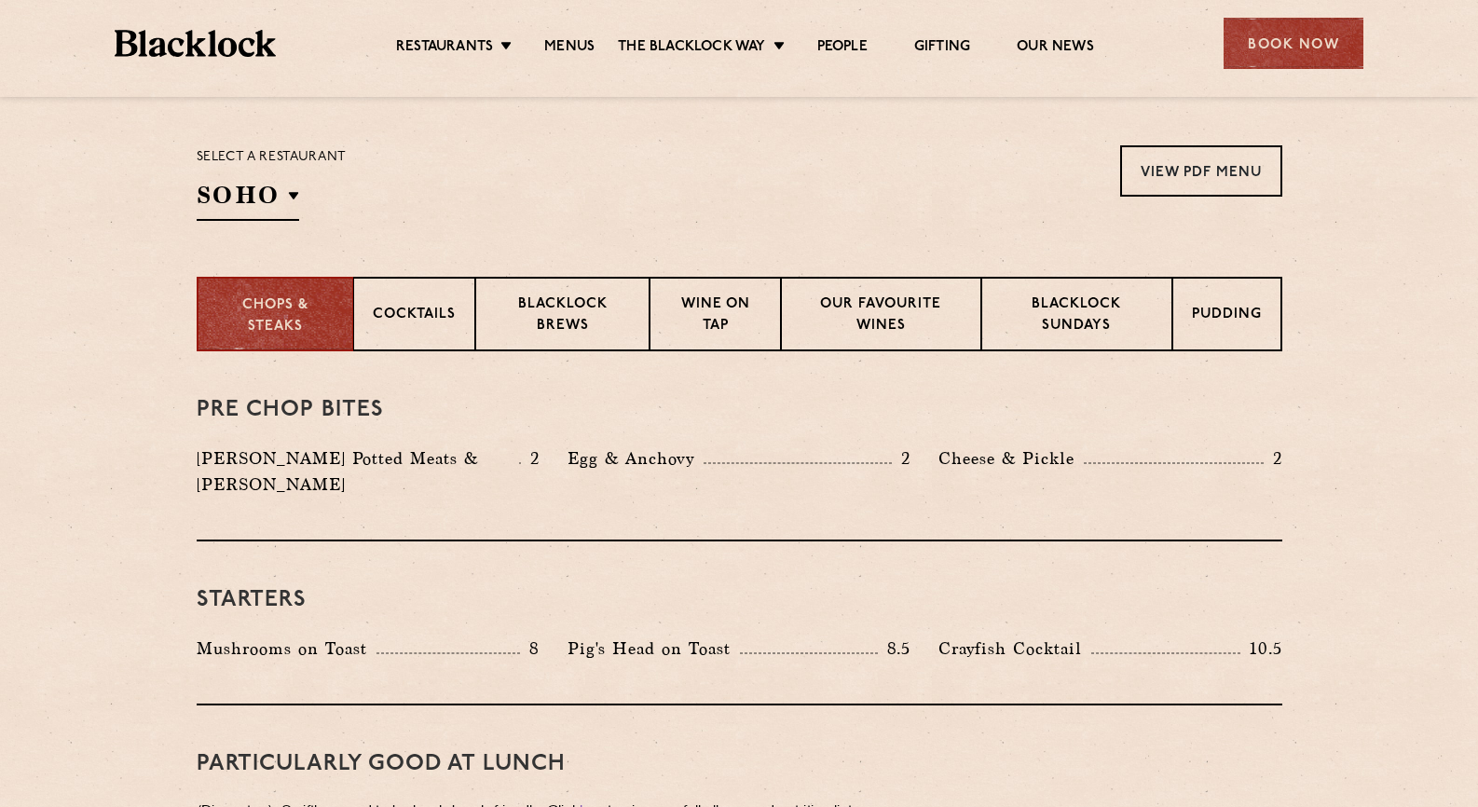
scroll to position [588, 0]
